Goal: Information Seeking & Learning: Learn about a topic

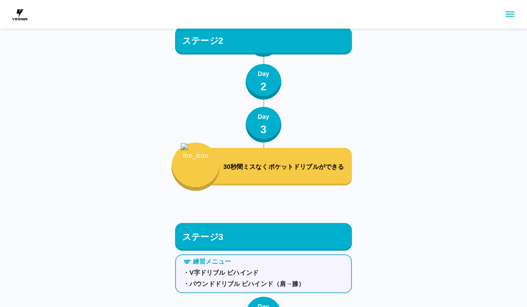
scroll to position [3258, 0]
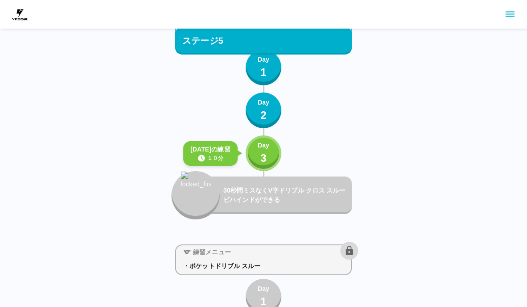
click at [272, 149] on button "Day 3" at bounding box center [264, 153] width 36 height 36
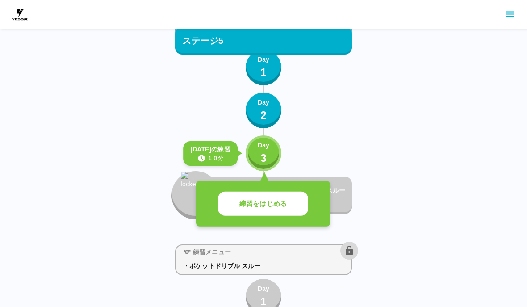
click at [290, 207] on button "練習をはじめる" at bounding box center [263, 204] width 90 height 25
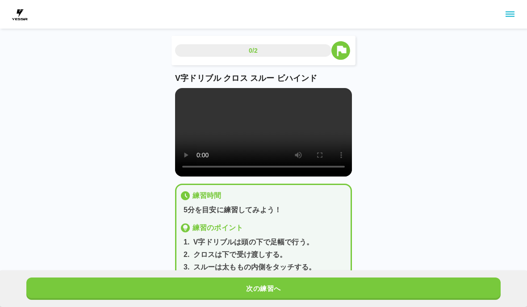
click at [263, 138] on video at bounding box center [263, 132] width 177 height 88
click at [300, 284] on button "次の練習へ" at bounding box center [263, 289] width 475 height 22
click at [299, 284] on button "次の練習へ" at bounding box center [263, 289] width 475 height 22
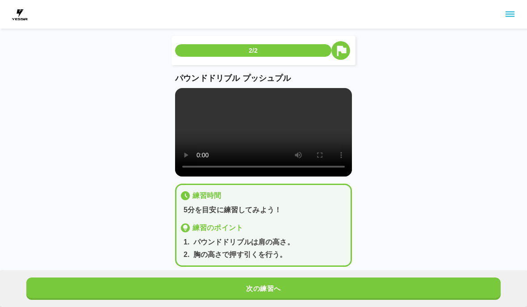
click at [302, 284] on button "次の練習へ" at bounding box center [263, 289] width 475 height 22
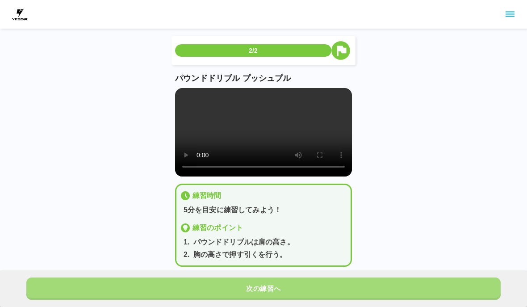
click at [302, 282] on button "次の練習へ" at bounding box center [263, 289] width 475 height 22
click at [301, 282] on button "次の練習へ" at bounding box center [263, 289] width 475 height 22
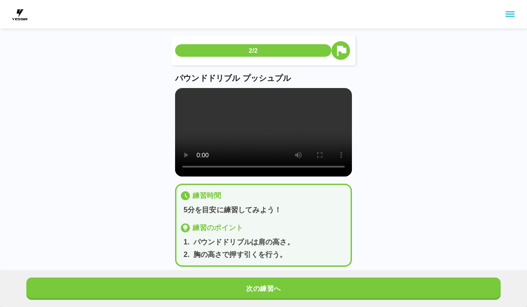
click at [300, 283] on button "次の練習へ" at bounding box center [263, 289] width 475 height 22
click at [302, 279] on button "次の練習へ" at bounding box center [263, 289] width 475 height 22
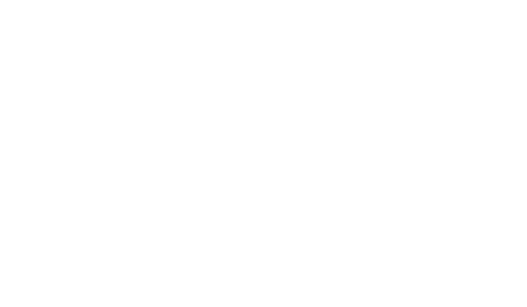
click at [298, 4] on html at bounding box center [263, 2] width 527 height 4
click at [348, 36] on html at bounding box center [263, 18] width 527 height 36
click at [329, 36] on html at bounding box center [263, 18] width 527 height 36
click at [321, 36] on html at bounding box center [263, 18] width 527 height 36
click at [319, 36] on html at bounding box center [263, 18] width 527 height 36
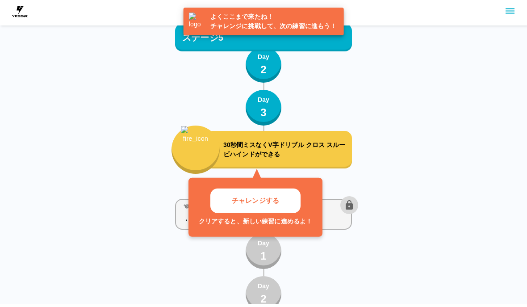
scroll to position [3303, 0]
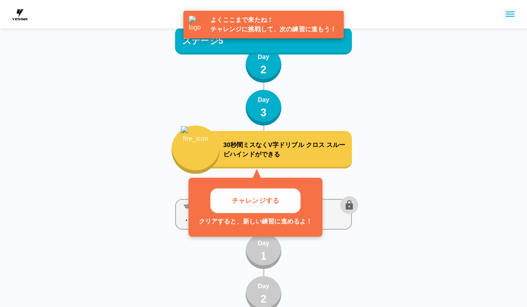
click at [287, 204] on button "チャレンジする" at bounding box center [255, 201] width 90 height 25
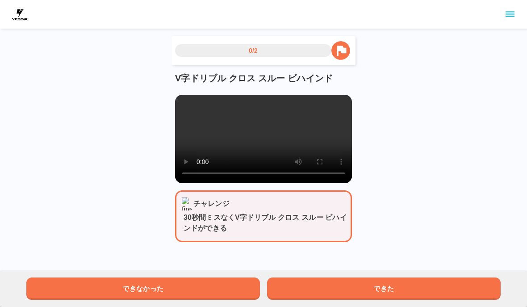
click at [411, 283] on button "できた" at bounding box center [384, 289] width 234 height 22
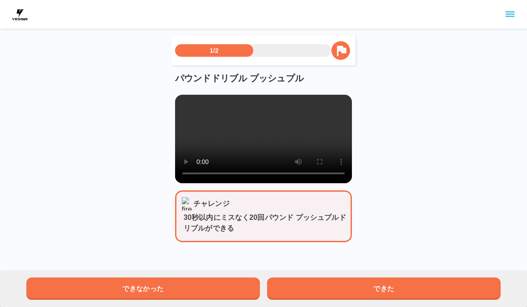
click at [400, 280] on button "できた" at bounding box center [384, 289] width 234 height 22
click at [401, 278] on button "できた" at bounding box center [384, 289] width 234 height 22
click at [400, 277] on div "できなかった できた" at bounding box center [263, 288] width 527 height 37
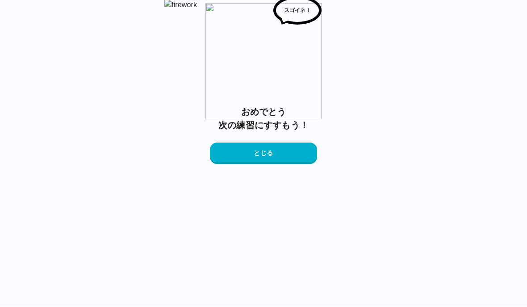
click at [301, 164] on button "とじる" at bounding box center [263, 153] width 107 height 21
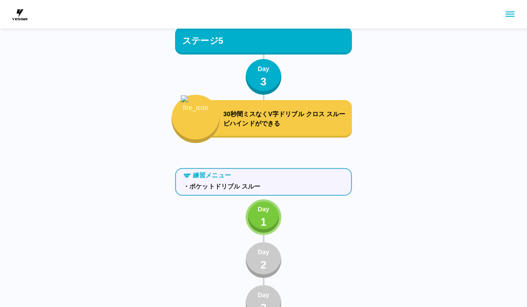
scroll to position [3334, 0]
click at [264, 212] on p "Day" at bounding box center [264, 209] width 12 height 9
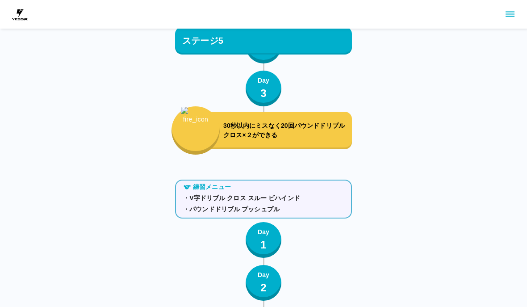
scroll to position [3002, 0]
